Goal: Task Accomplishment & Management: Manage account settings

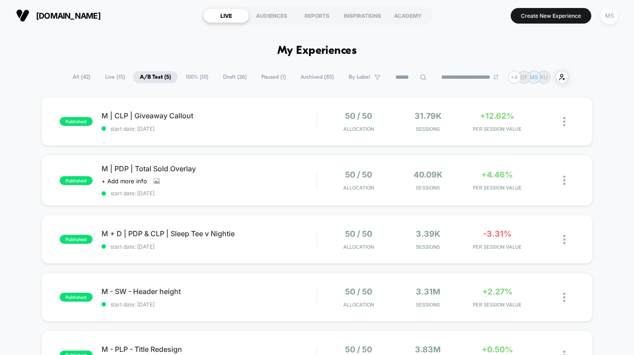
click at [610, 14] on div "MS" at bounding box center [608, 15] width 17 height 17
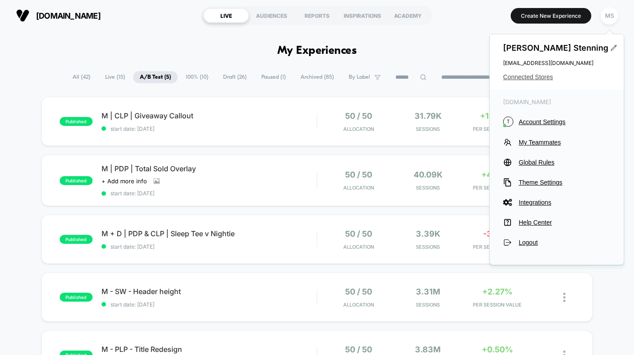
click at [523, 74] on span "Connected Stores" at bounding box center [556, 76] width 107 height 7
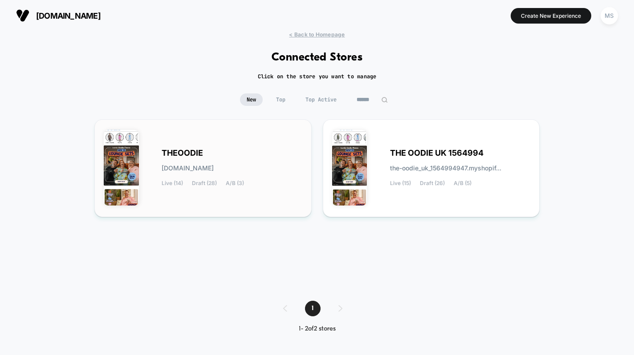
click at [251, 150] on div "[PERSON_NAME][DOMAIN_NAME] Live (14) Draft (28) A/B (3)" at bounding box center [232, 168] width 141 height 37
